Goal: Information Seeking & Learning: Learn about a topic

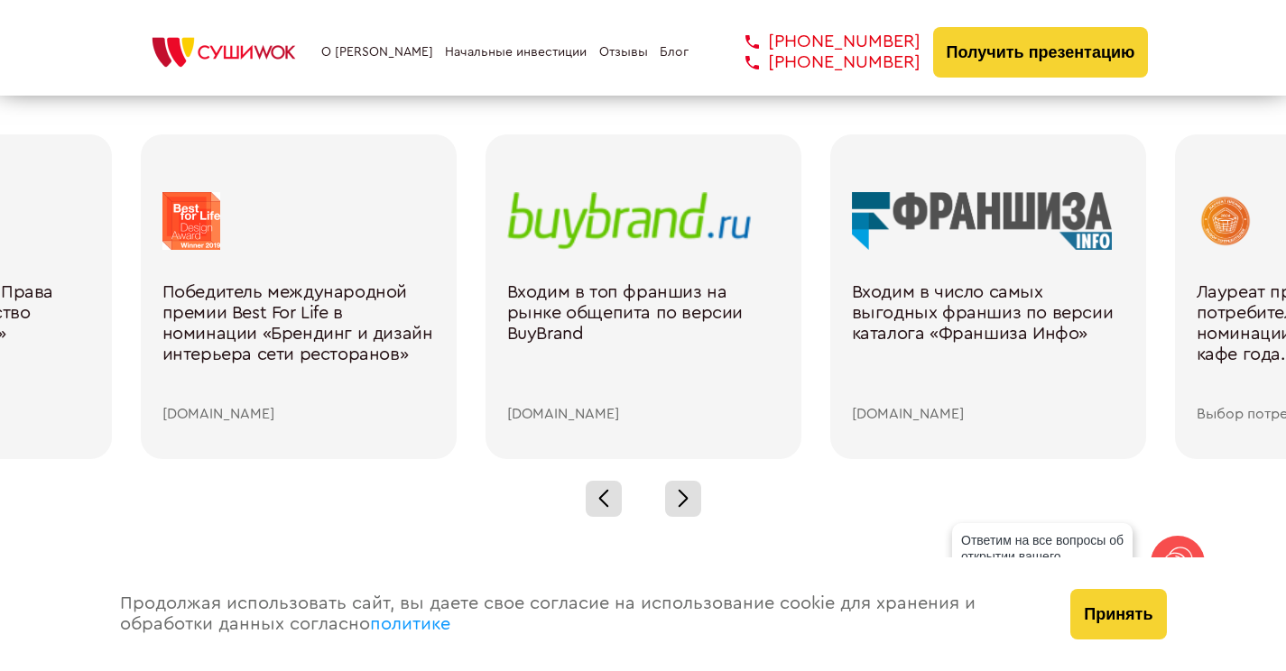
scroll to position [2607, 0]
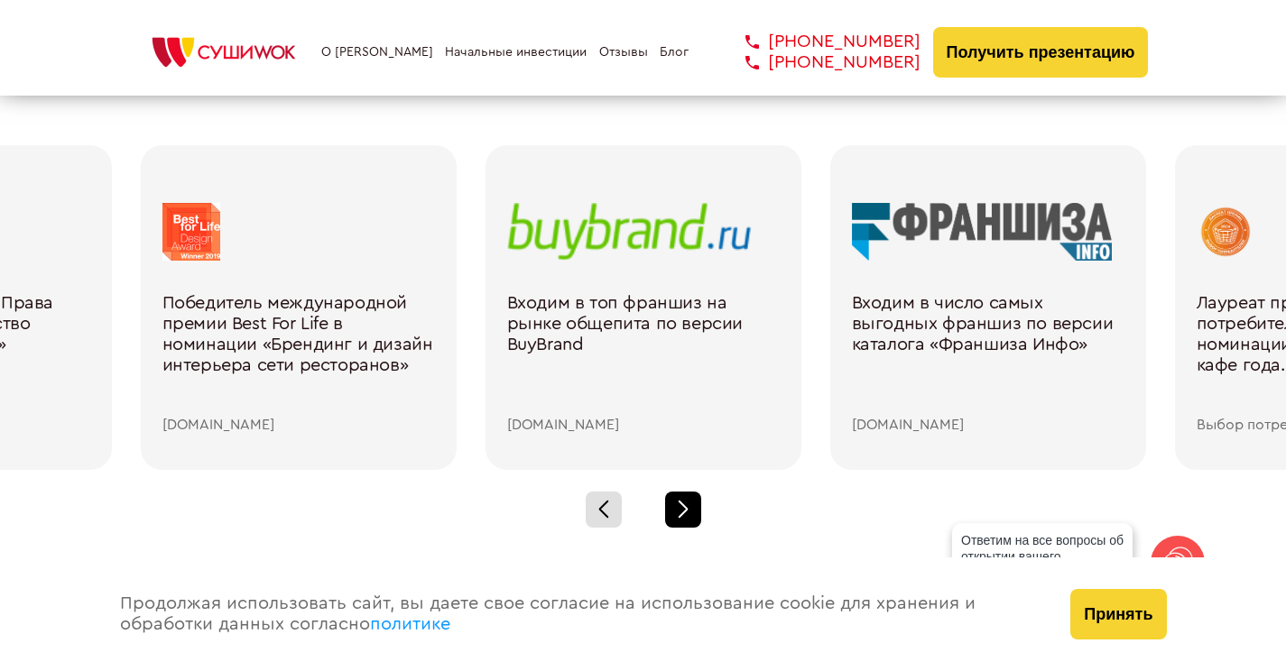
click at [688, 503] on div at bounding box center [683, 510] width 36 height 36
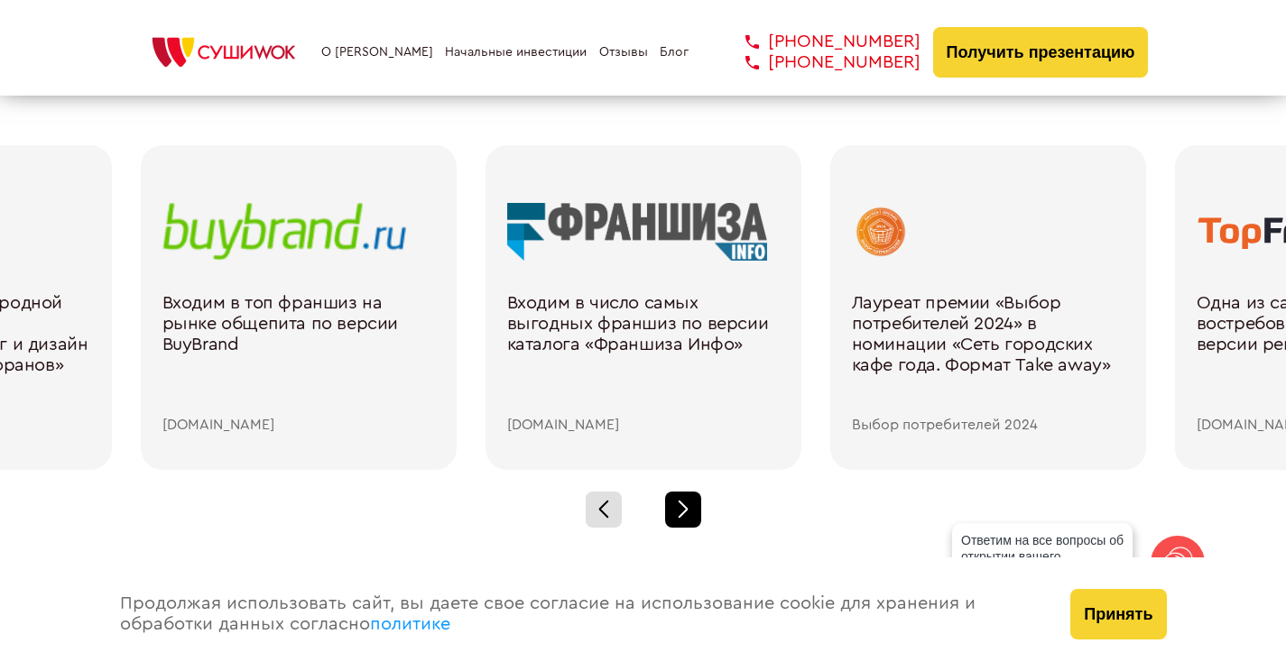
click at [688, 503] on div at bounding box center [683, 510] width 36 height 36
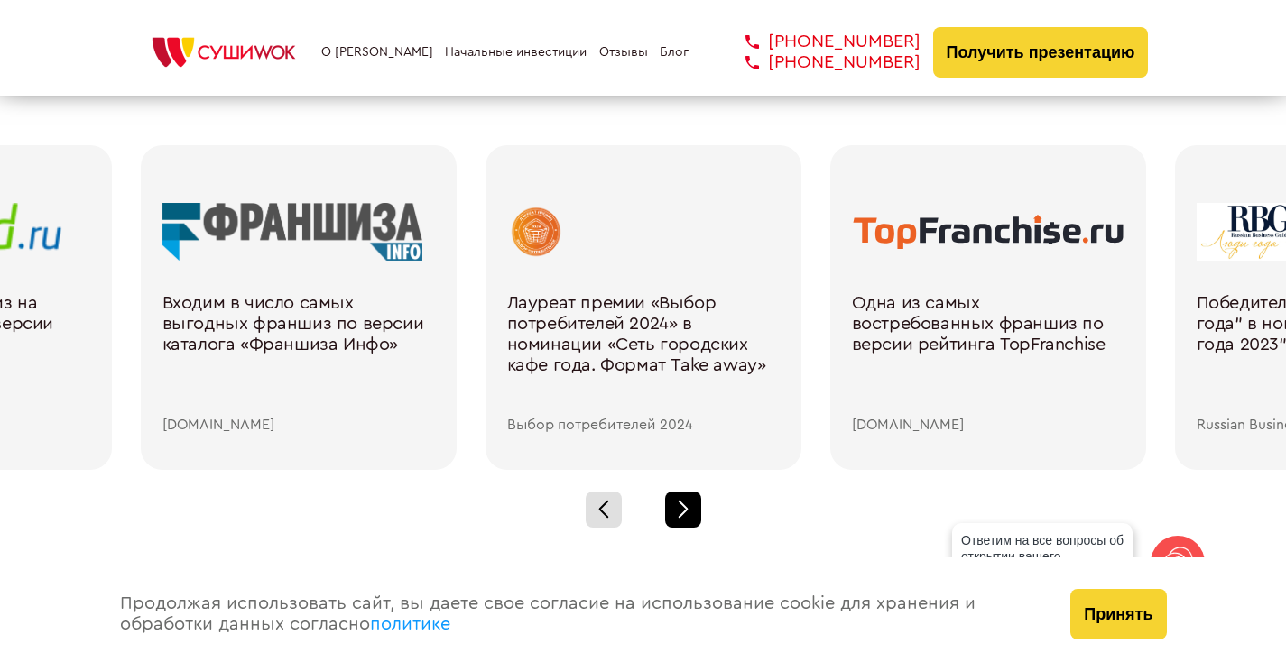
click at [688, 503] on div at bounding box center [683, 510] width 36 height 36
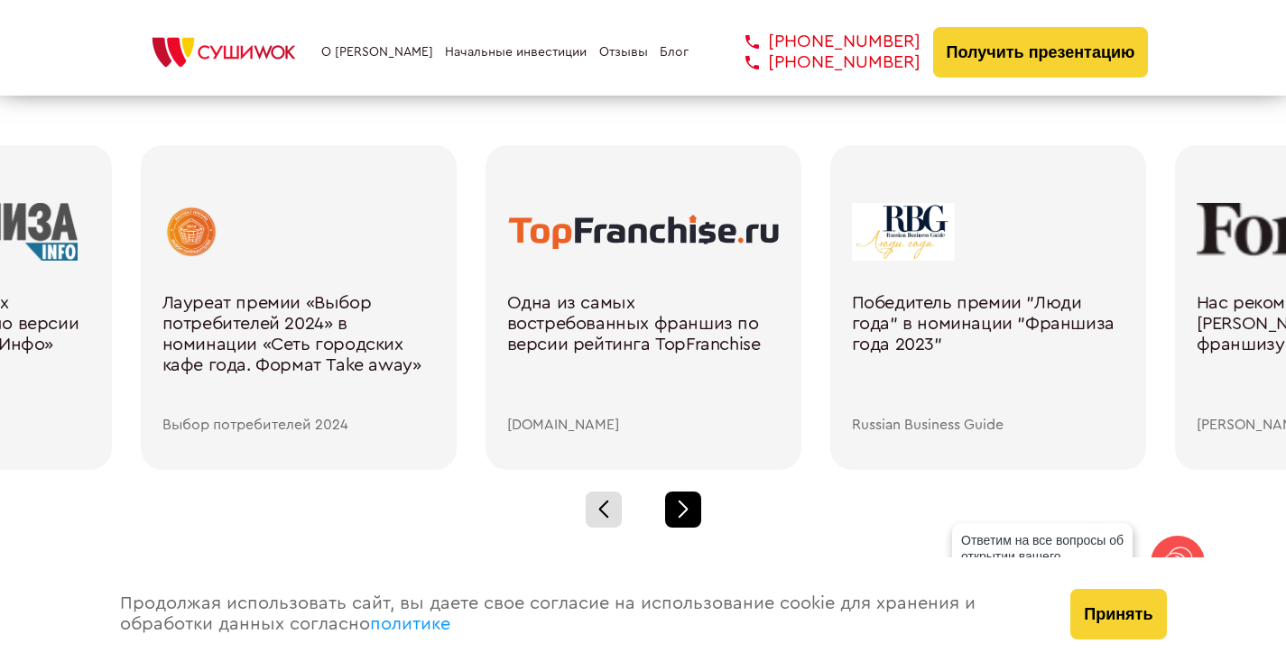
click at [688, 503] on div at bounding box center [683, 510] width 36 height 36
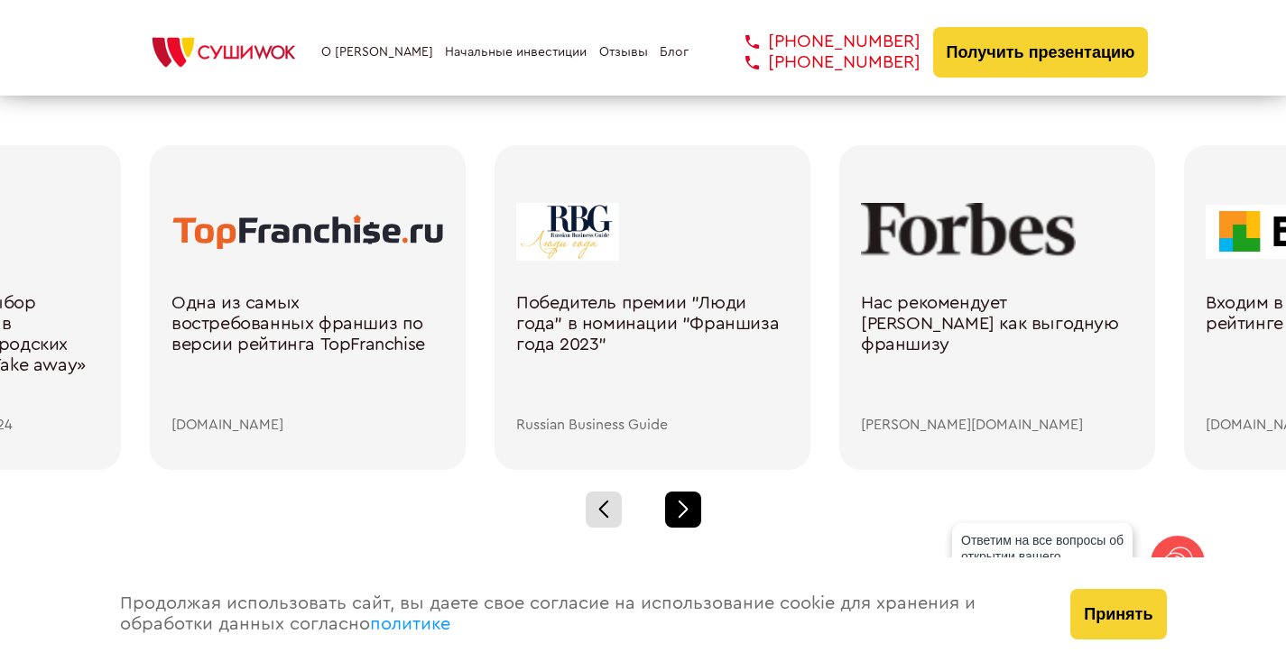
click at [688, 503] on div at bounding box center [683, 510] width 36 height 36
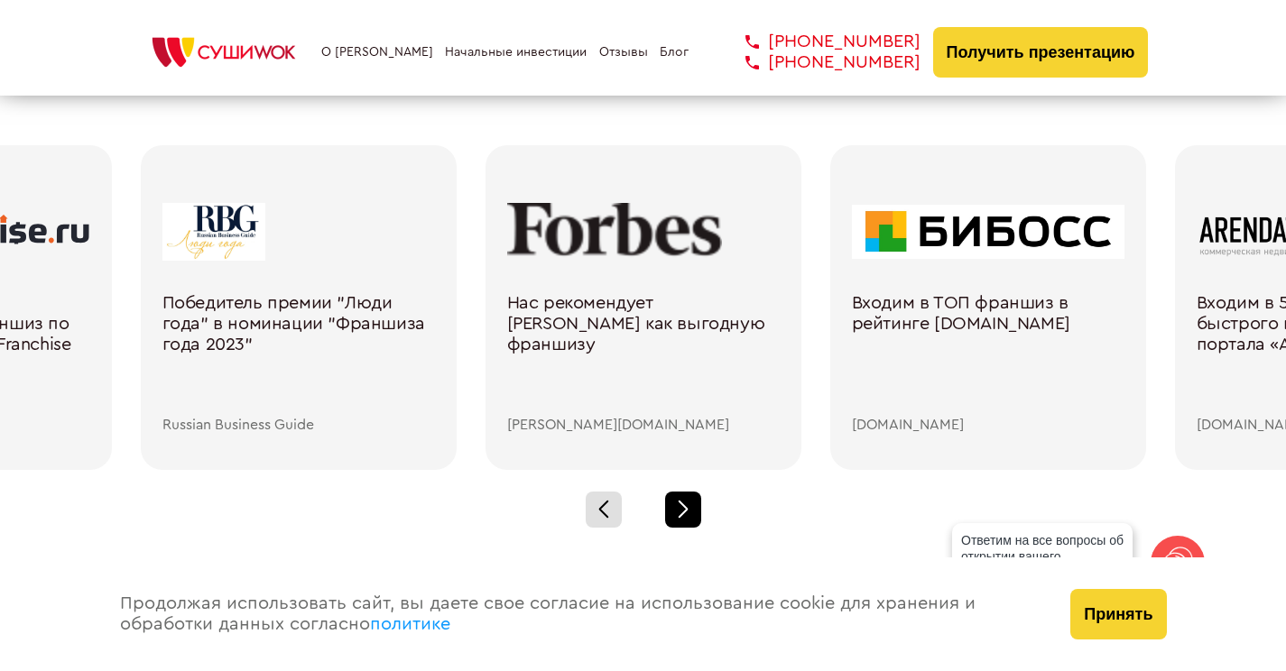
click at [688, 503] on div at bounding box center [683, 510] width 36 height 36
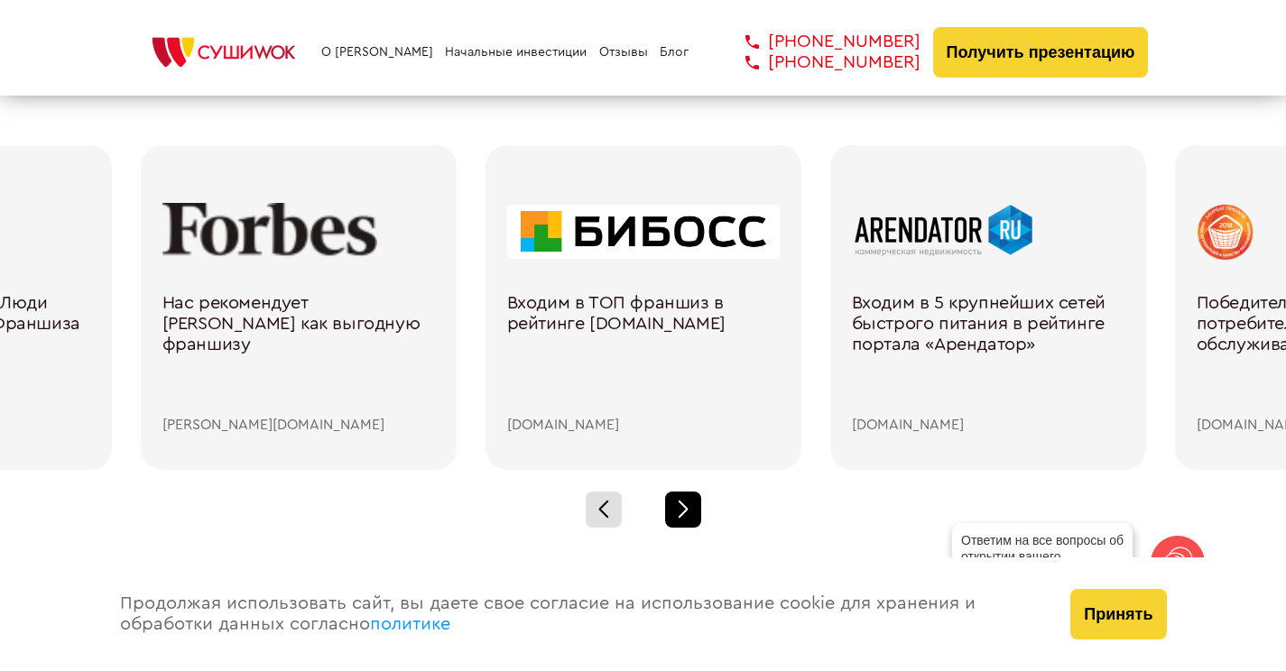
click at [688, 503] on div at bounding box center [683, 510] width 36 height 36
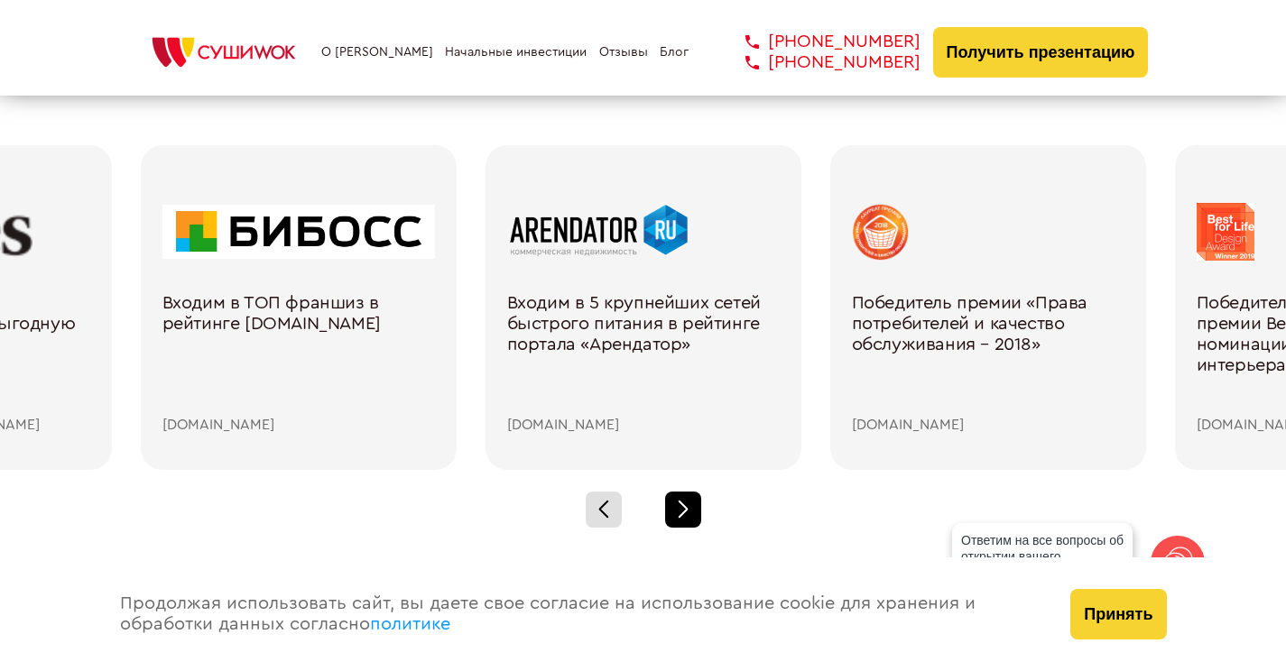
click at [688, 503] on div at bounding box center [683, 510] width 36 height 36
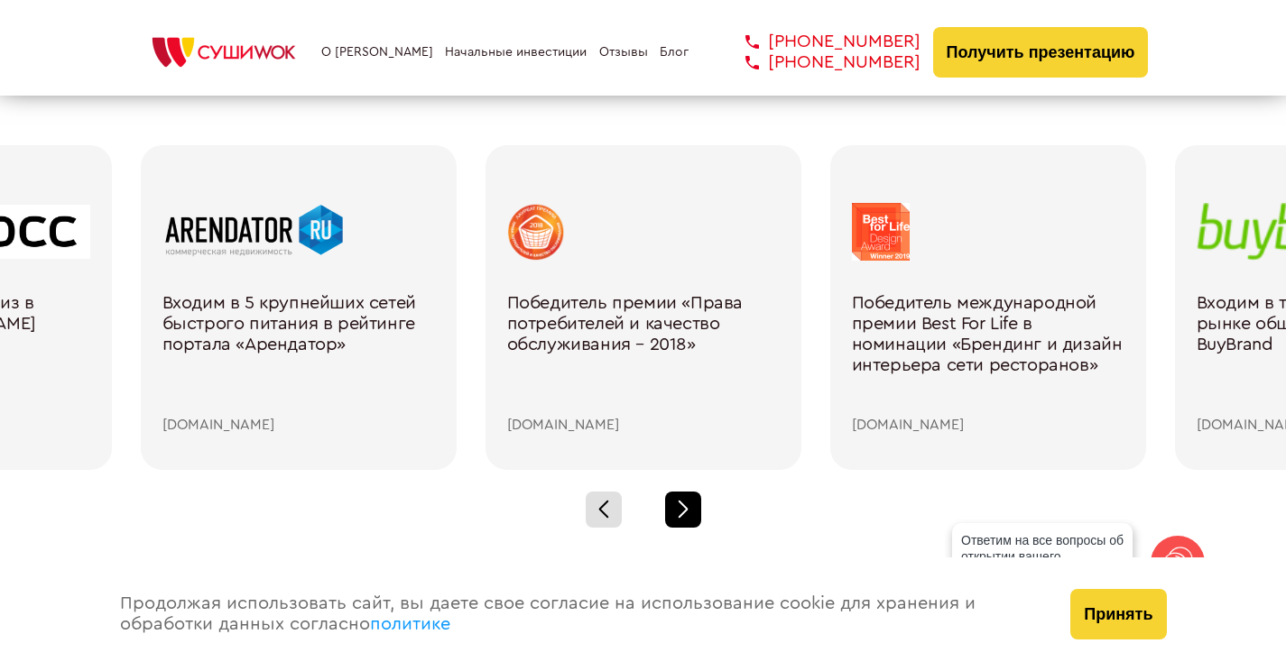
click at [688, 503] on div at bounding box center [683, 510] width 36 height 36
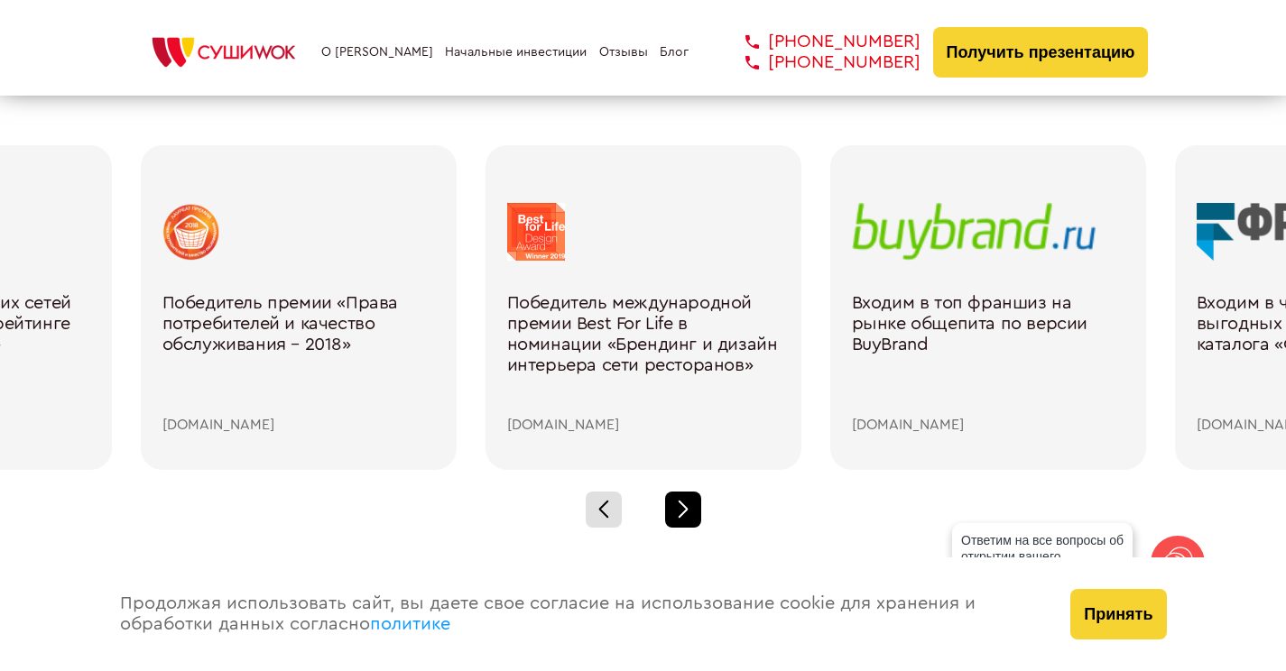
click at [688, 503] on div at bounding box center [683, 510] width 36 height 36
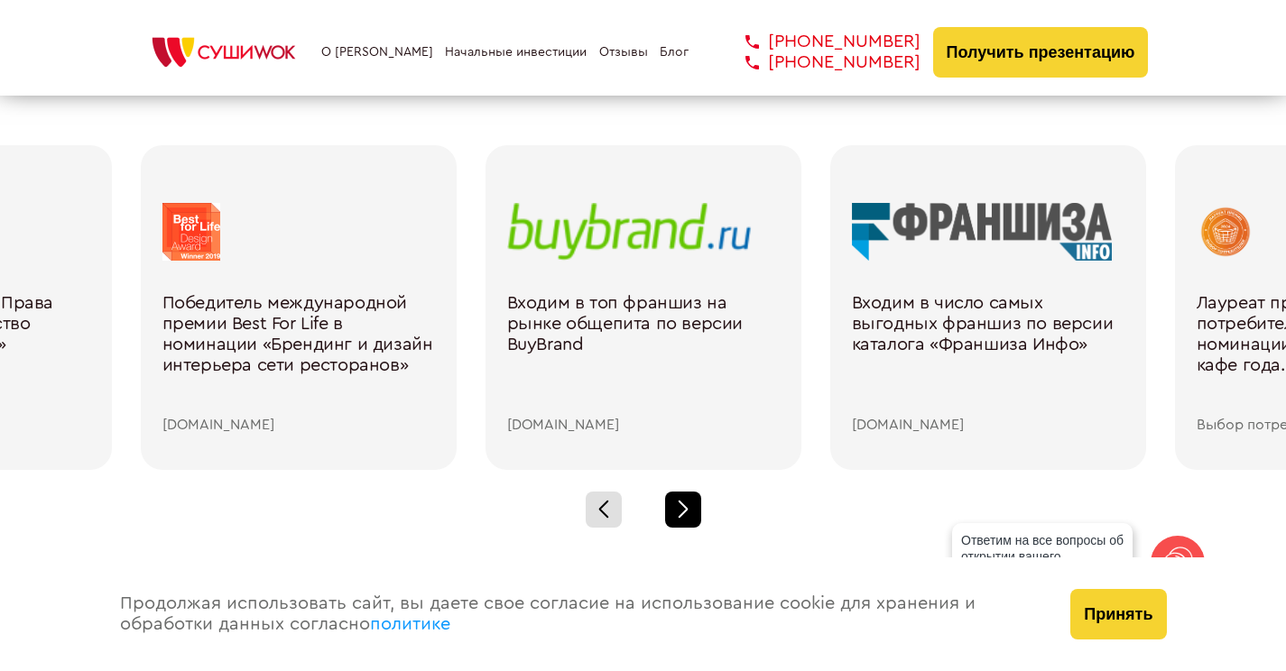
click at [688, 503] on div at bounding box center [683, 510] width 36 height 36
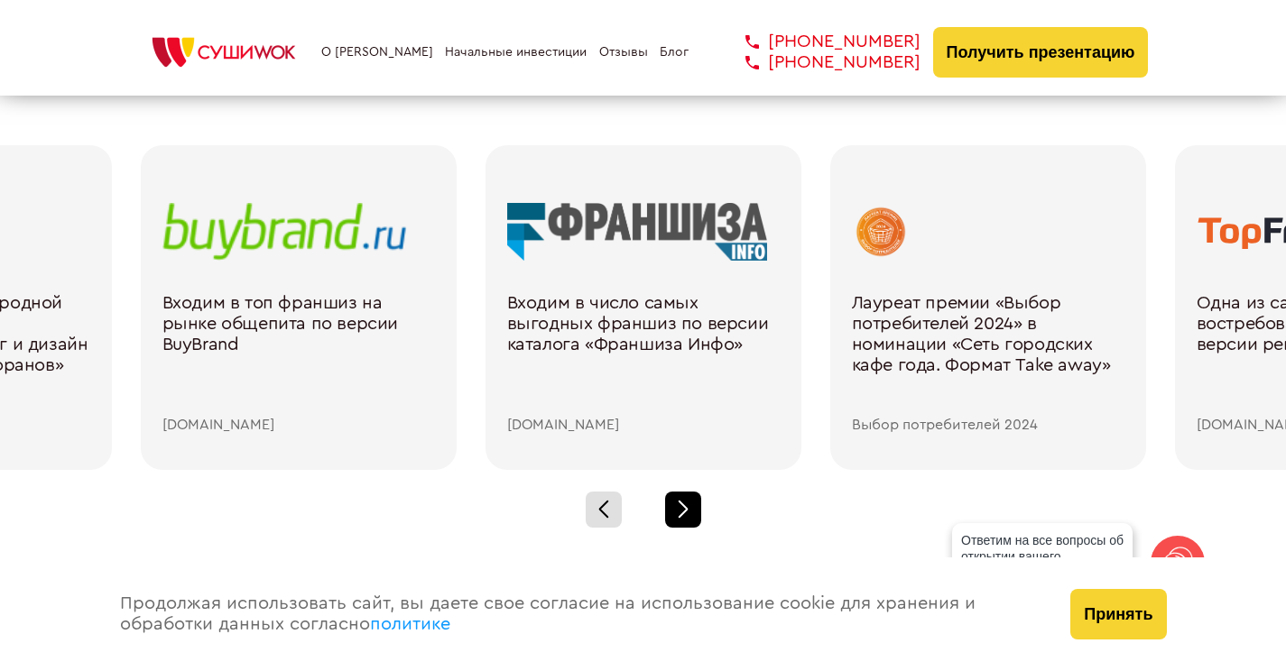
click at [688, 503] on div at bounding box center [683, 510] width 36 height 36
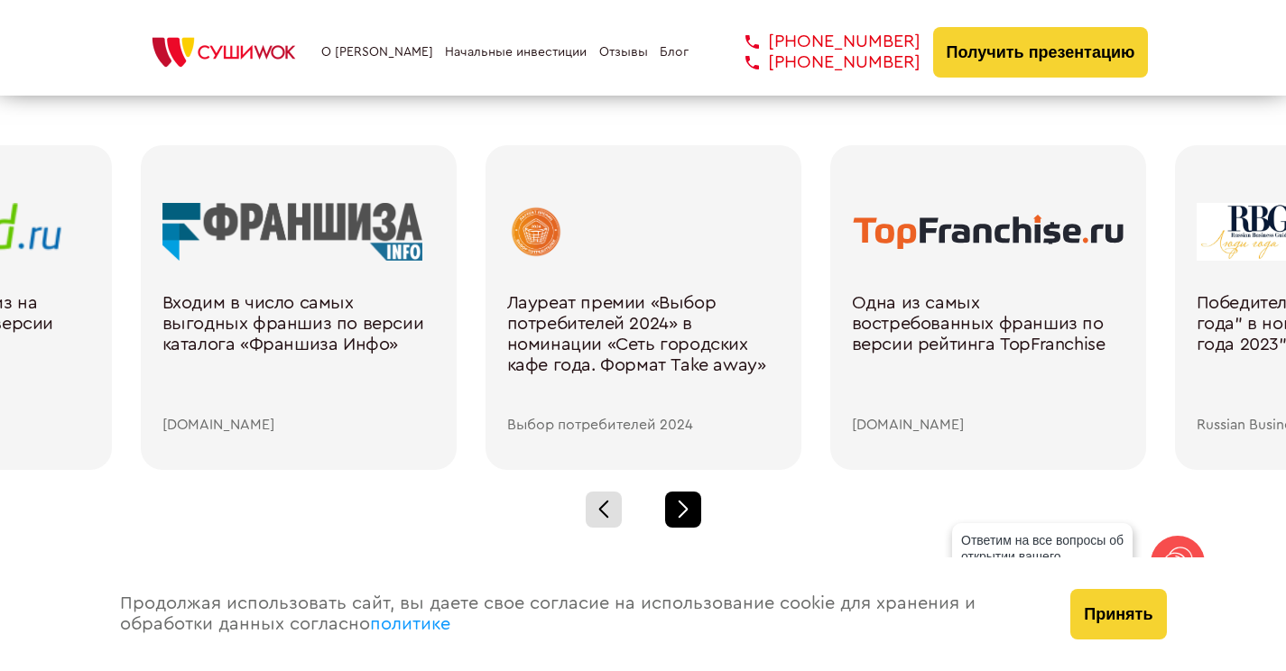
click at [688, 503] on div at bounding box center [683, 510] width 36 height 36
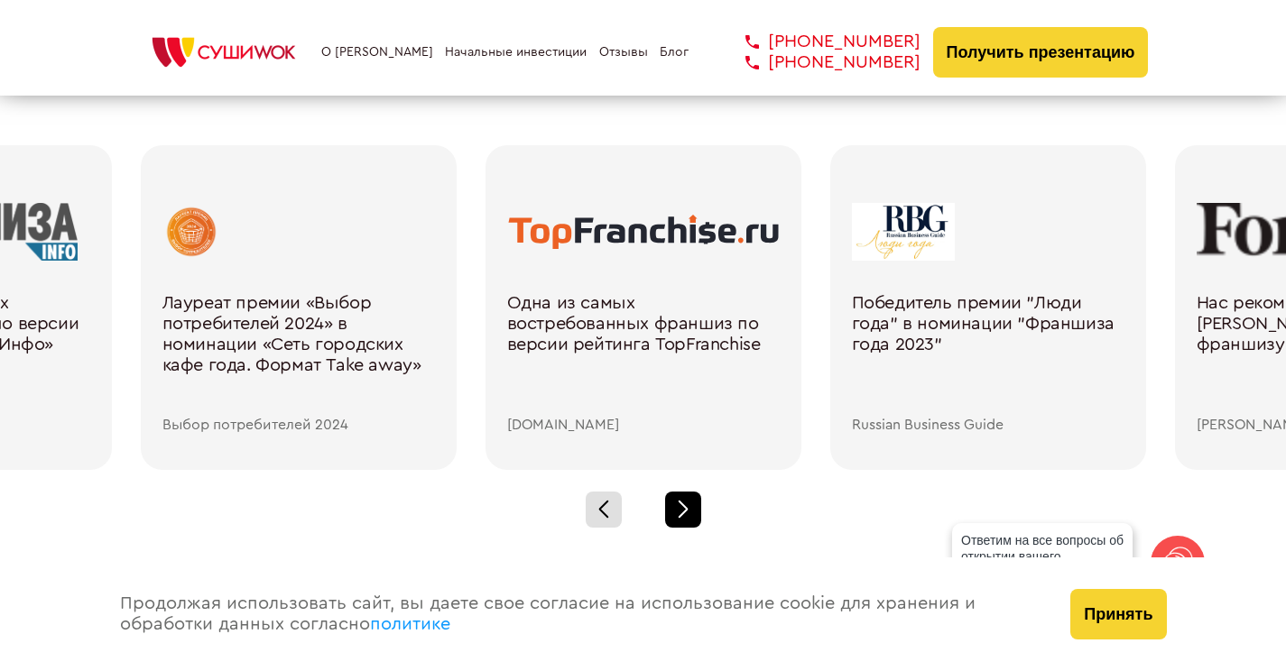
click at [688, 503] on div at bounding box center [683, 510] width 36 height 36
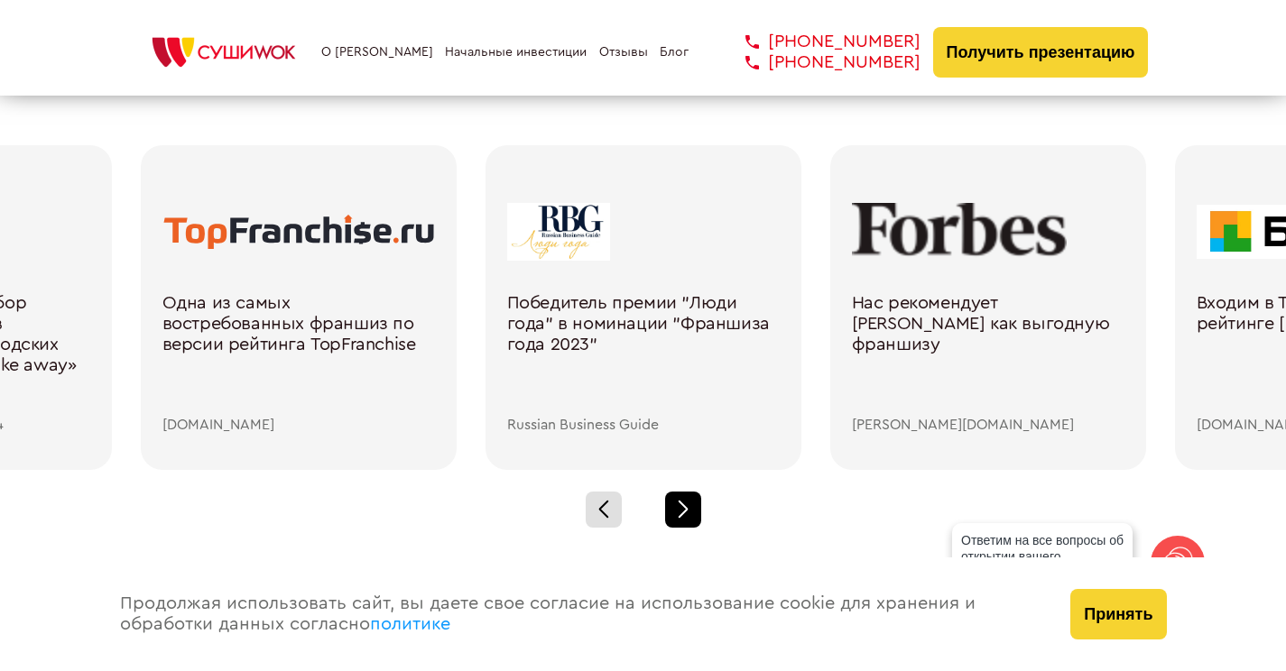
click at [688, 503] on div at bounding box center [683, 510] width 36 height 36
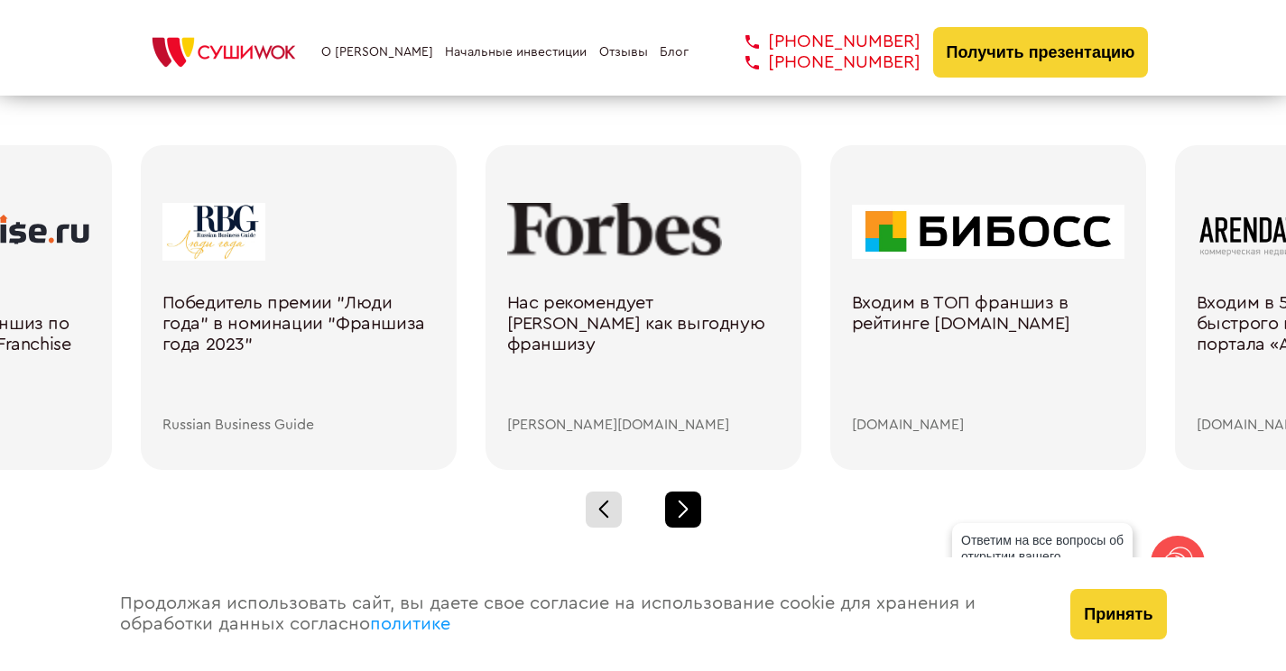
click at [688, 503] on div at bounding box center [683, 510] width 36 height 36
